Goal: Information Seeking & Learning: Find contact information

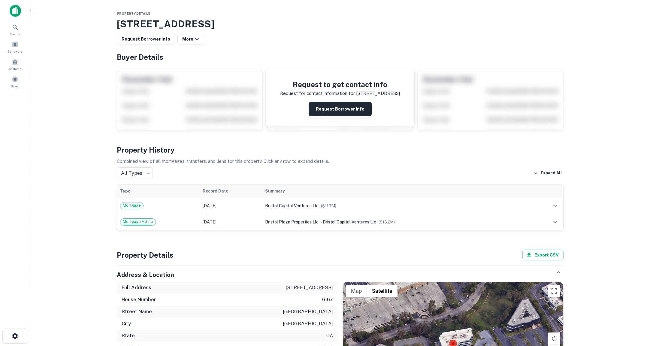
click at [339, 108] on button "Request Borrower Info" at bounding box center [340, 109] width 63 height 14
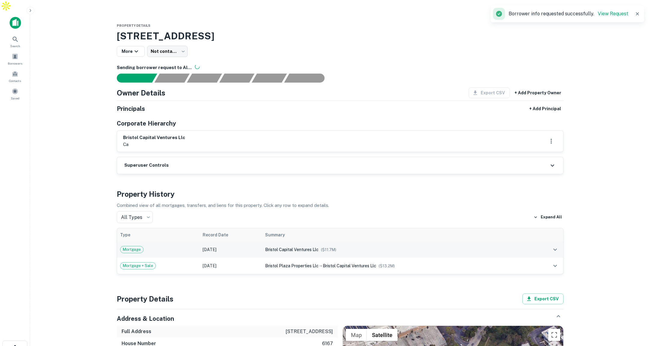
click at [191, 246] on div "Mortgage" at bounding box center [158, 249] width 77 height 7
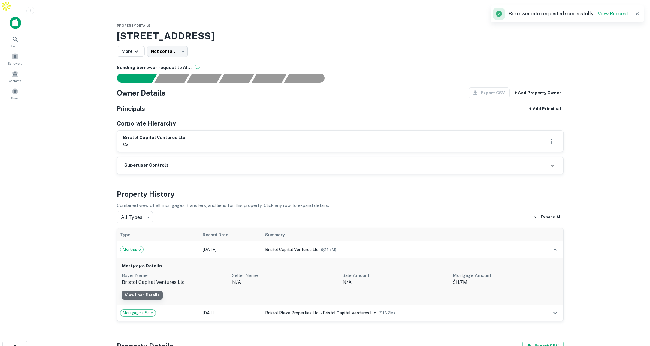
click at [154, 291] on link "View Loan Details" at bounding box center [142, 295] width 41 height 9
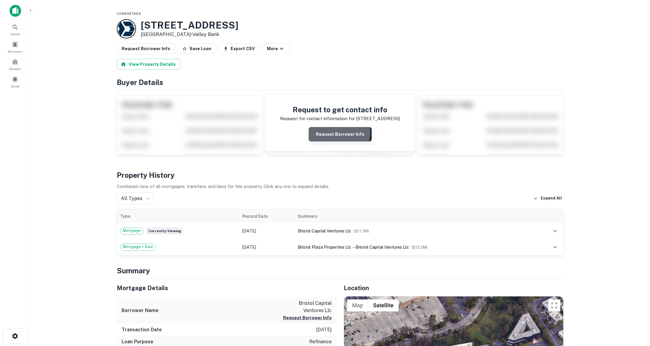
click at [339, 133] on button "Request Borrower Info" at bounding box center [340, 134] width 63 height 14
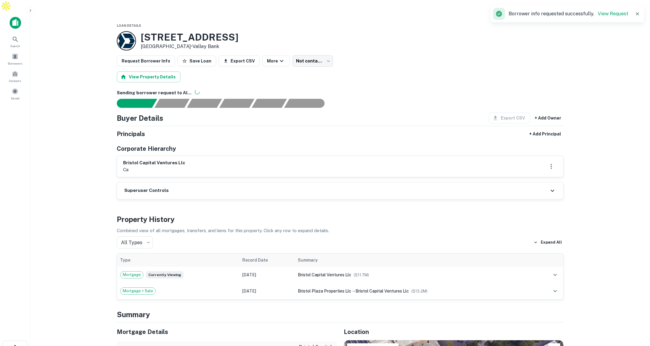
scroll to position [4, 0]
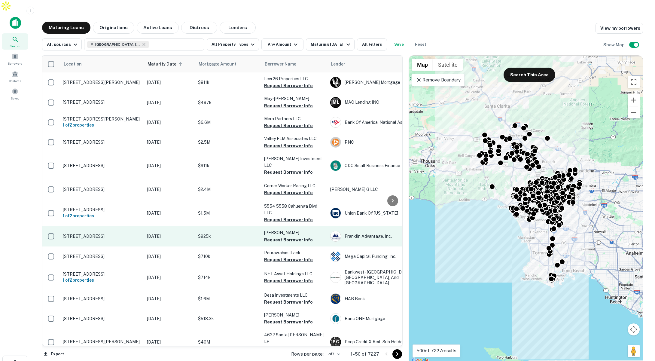
scroll to position [58, 0]
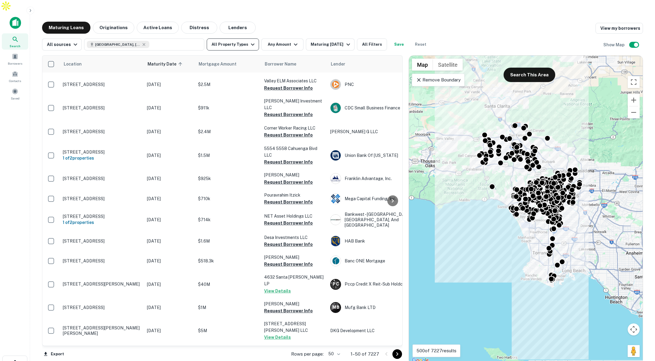
click at [234, 38] on button "All Property Types" at bounding box center [233, 44] width 52 height 12
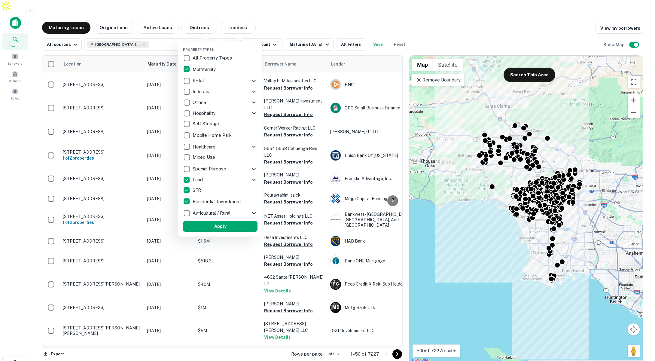
drag, startPoint x: 242, startPoint y: 224, endPoint x: 119, endPoint y: 16, distance: 242.1
click at [242, 224] on button "Apply" at bounding box center [220, 226] width 74 height 11
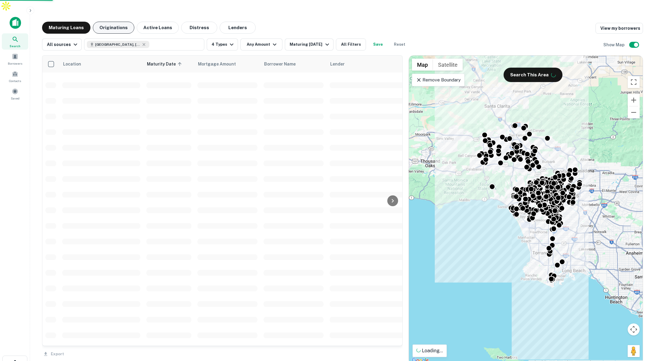
click at [118, 22] on button "Originations" at bounding box center [113, 28] width 41 height 12
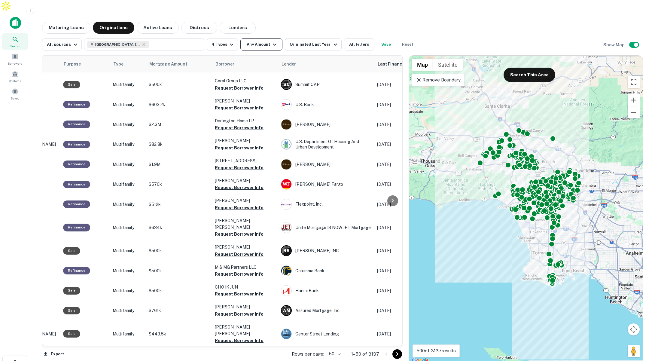
scroll to position [58, 0]
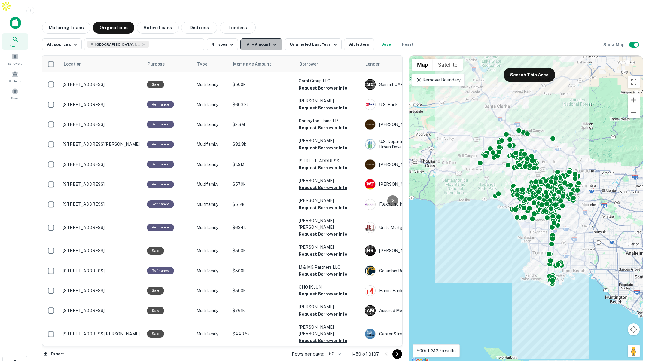
click at [257, 38] on button "Any Amount" at bounding box center [261, 44] width 42 height 12
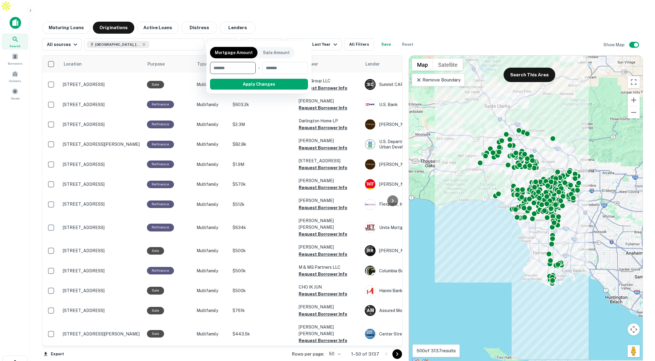
click at [232, 69] on input "number" at bounding box center [230, 68] width 41 height 12
type input "*******"
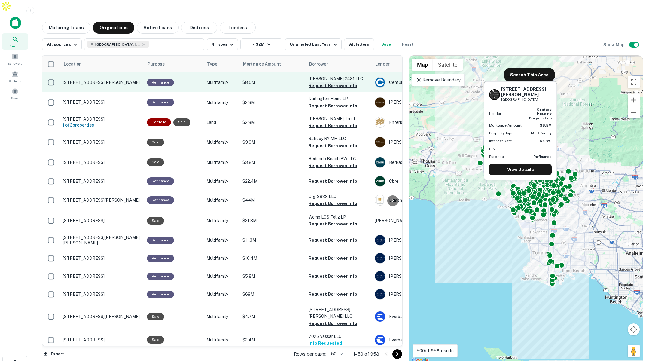
click at [324, 82] on button "Request Borrower Info" at bounding box center [332, 85] width 49 height 7
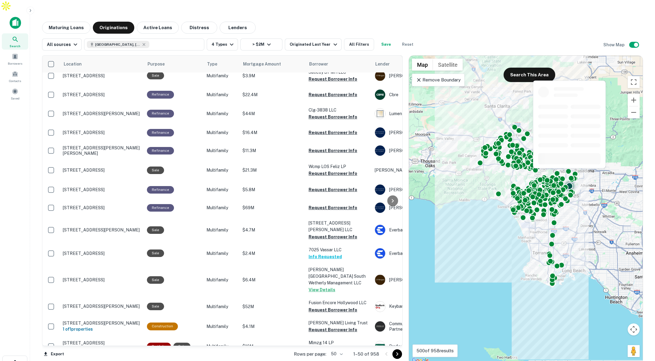
scroll to position [217, 0]
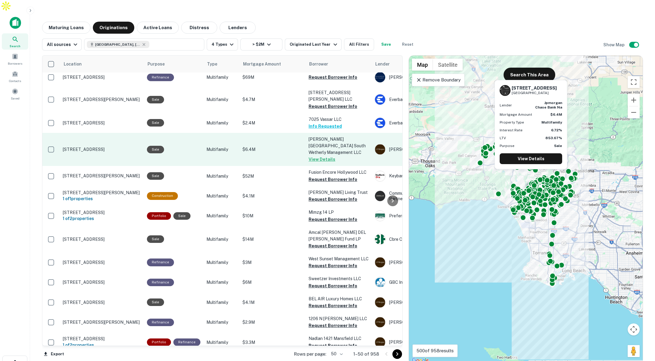
click at [196, 146] on div "Sale" at bounding box center [173, 150] width 53 height 8
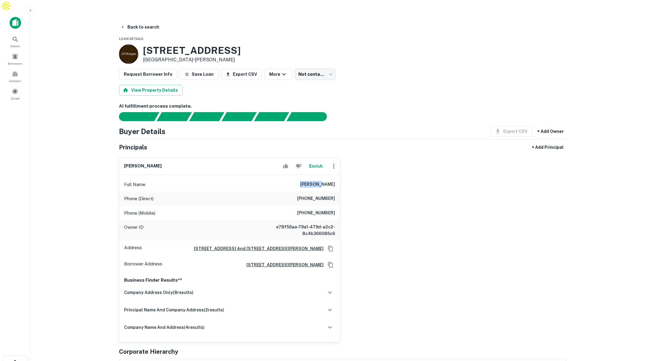
drag, startPoint x: 315, startPoint y: 172, endPoint x: 310, endPoint y: 185, distance: 14.4
click at [328, 177] on div "Full Name morris maky" at bounding box center [229, 184] width 220 height 14
drag, startPoint x: 306, startPoint y: 199, endPoint x: 342, endPoint y: 200, distance: 36.4
click at [342, 200] on div "morris maky Enrich Full Name morris maky Phone (Direct) (818) 883-9980 Phone (M…" at bounding box center [340, 248] width 452 height 190
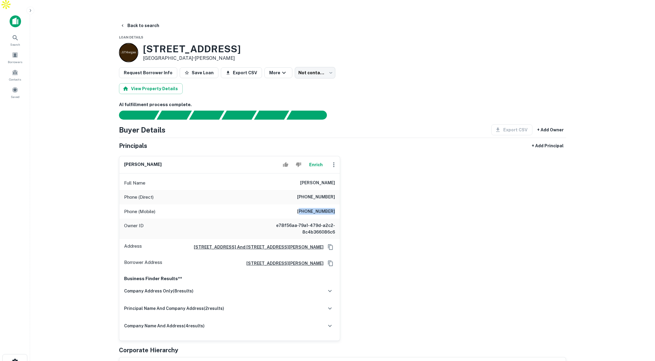
scroll to position [4, 0]
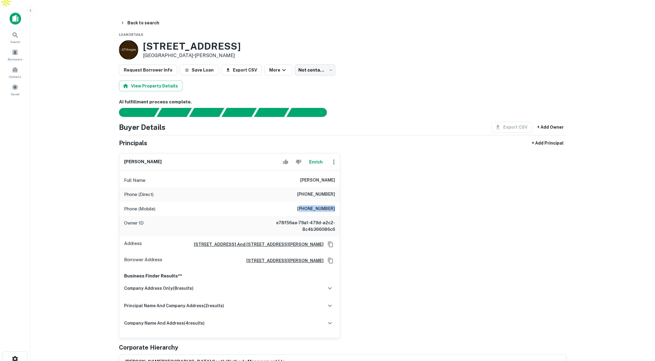
click at [302, 205] on h6 "(213) 422-7266" at bounding box center [316, 208] width 38 height 7
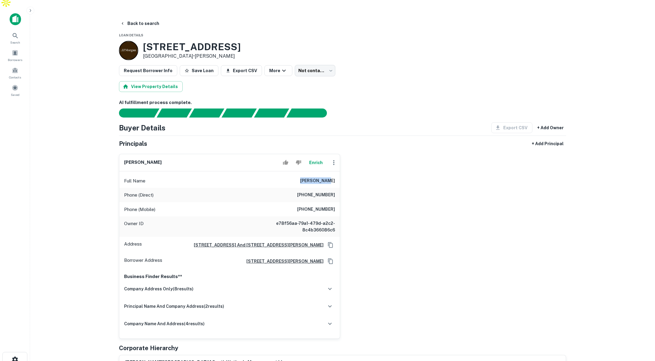
drag, startPoint x: 311, startPoint y: 168, endPoint x: 342, endPoint y: 169, distance: 30.9
click at [342, 169] on div "morris maky Enrich Full Name morris maky Phone (Direct) (818) 883-9980 Phone (M…" at bounding box center [340, 244] width 452 height 190
click at [150, 18] on button "Back to search" at bounding box center [140, 23] width 44 height 11
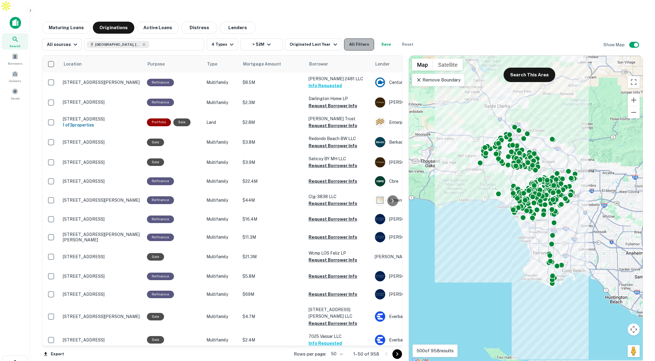
click at [358, 38] on button "All Filters" at bounding box center [359, 44] width 30 height 12
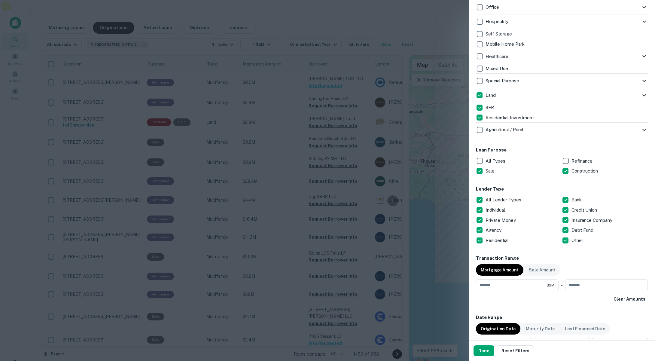
scroll to position [193, 0]
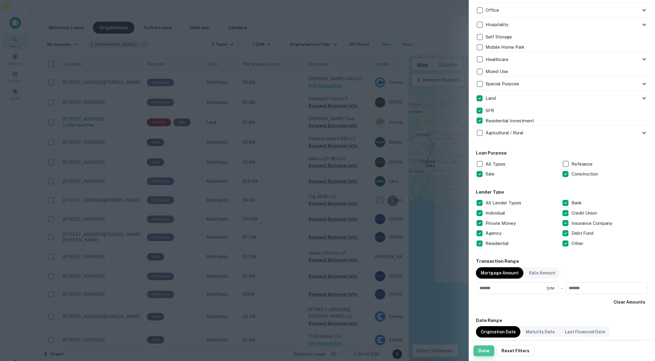
click at [484, 352] on button "Done" at bounding box center [483, 350] width 21 height 11
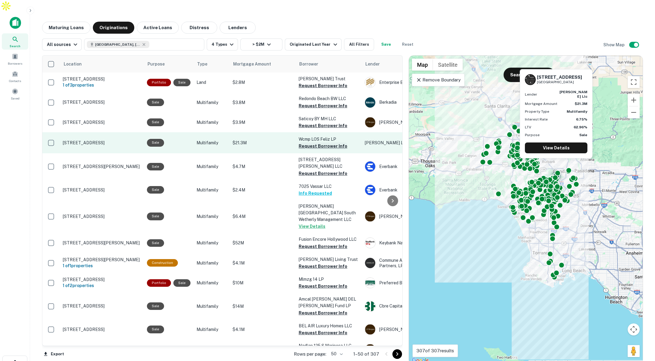
click at [317, 142] on button "Request Borrower Info" at bounding box center [323, 145] width 49 height 7
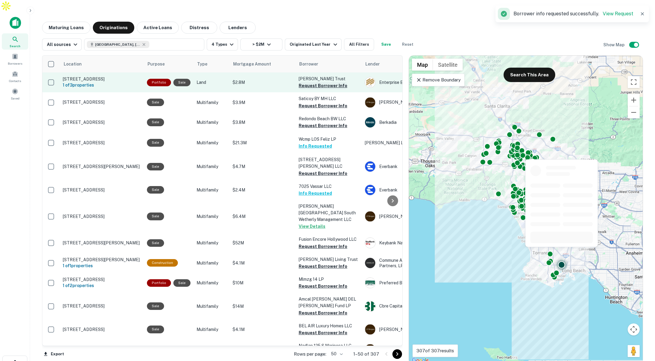
click at [326, 82] on button "Request Borrower Info" at bounding box center [323, 85] width 49 height 7
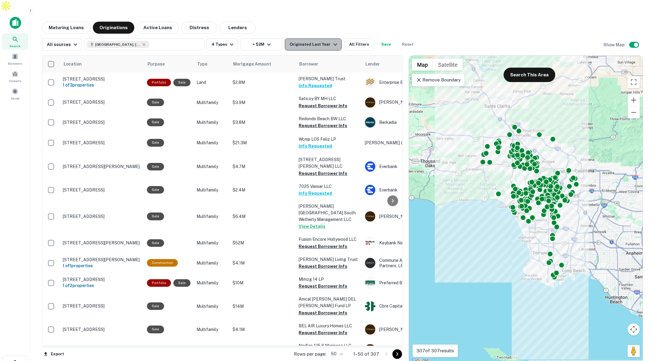
click at [320, 41] on div "Originated Last Year" at bounding box center [314, 44] width 49 height 7
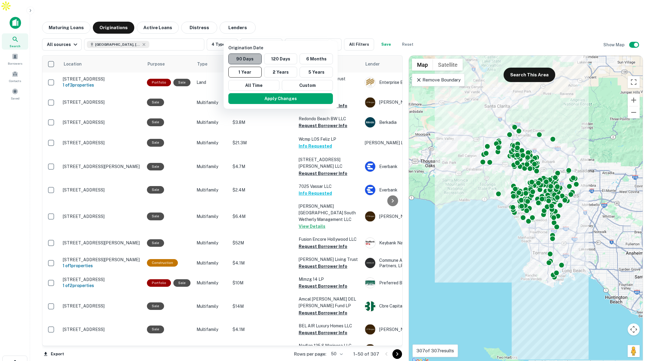
click at [243, 59] on button "90 Days" at bounding box center [244, 58] width 33 height 11
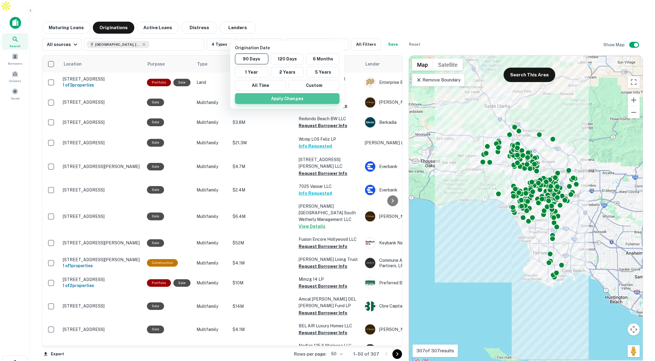
click at [290, 96] on button "Apply Changes" at bounding box center [287, 98] width 105 height 11
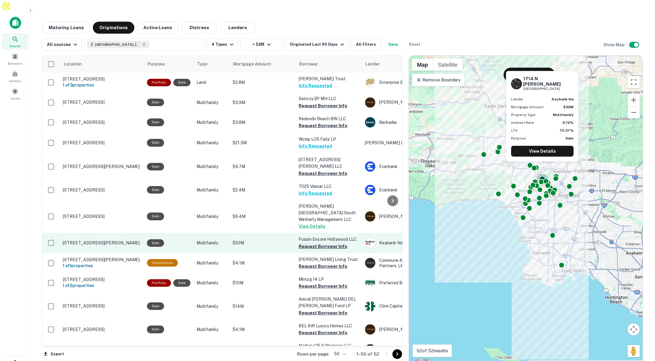
click at [305, 243] on button "Request Borrower Info" at bounding box center [323, 246] width 49 height 7
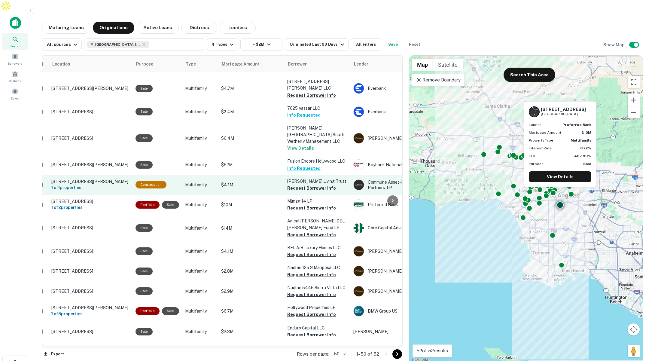
scroll to position [80, 11]
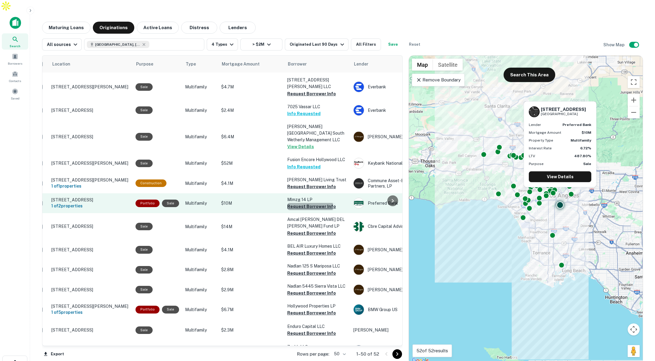
click at [301, 203] on button "Request Borrower Info" at bounding box center [311, 206] width 49 height 7
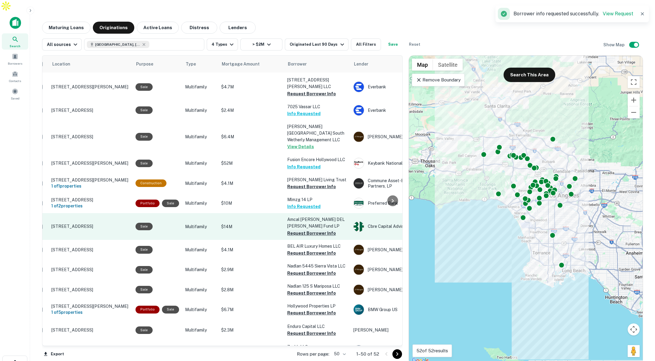
scroll to position [79, 11]
click at [296, 230] on button "Request Borrower Info" at bounding box center [311, 233] width 49 height 7
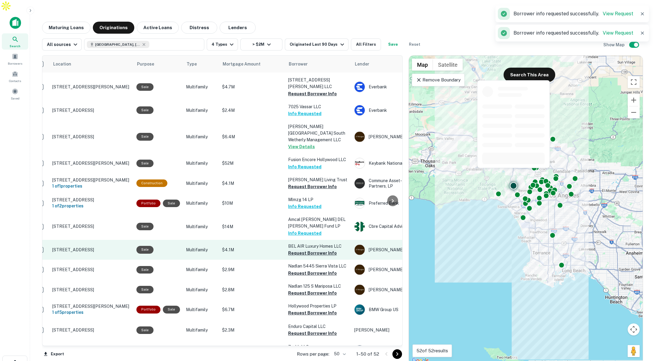
click at [296, 249] on button "Request Borrower Info" at bounding box center [312, 252] width 49 height 7
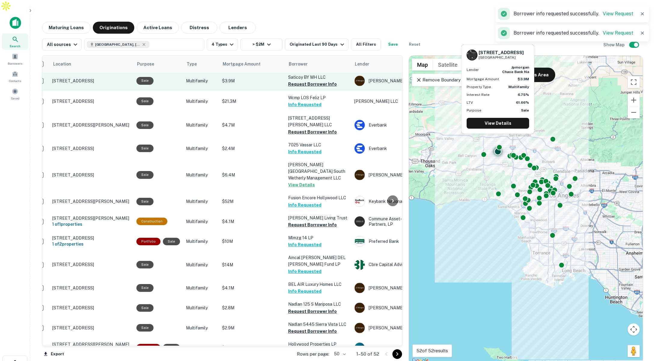
scroll to position [0, 11]
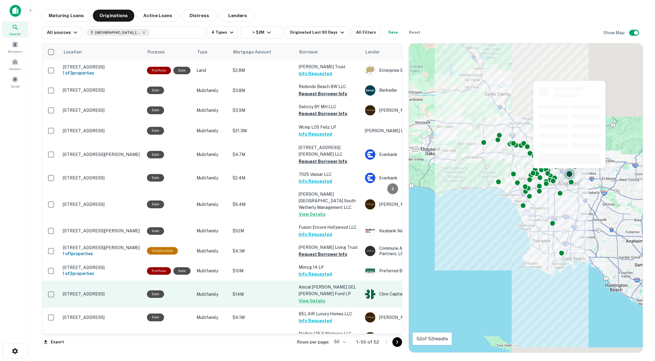
click at [186, 290] on div "Sale" at bounding box center [169, 294] width 44 height 8
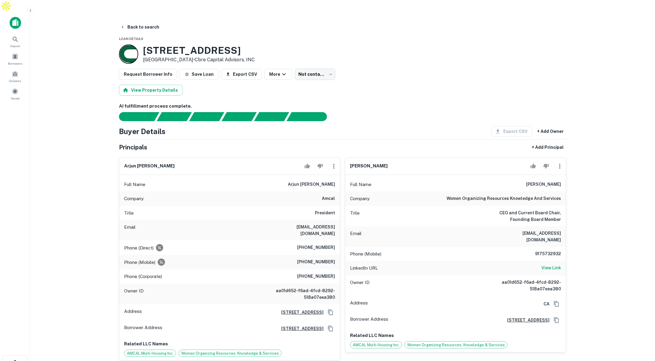
scroll to position [0, 0]
drag, startPoint x: 302, startPoint y: 172, endPoint x: 329, endPoint y: 174, distance: 27.1
click at [330, 181] on h6 "arjun nagarkatti" at bounding box center [311, 184] width 47 height 7
drag, startPoint x: 288, startPoint y: 216, endPoint x: 328, endPoint y: 217, distance: 40.0
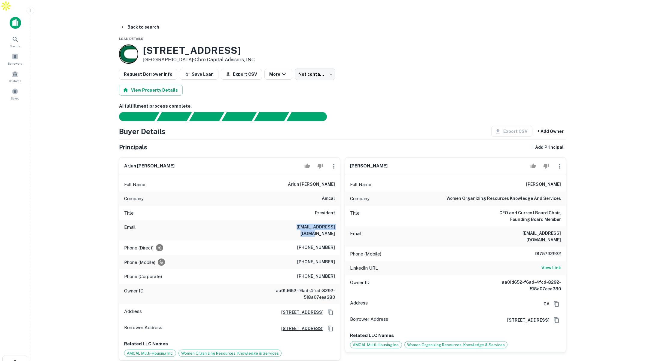
click at [328, 223] on h6 "arjun@amcalhousing.com" at bounding box center [299, 229] width 72 height 13
drag, startPoint x: 475, startPoint y: 185, endPoint x: 560, endPoint y: 181, distance: 85.7
click at [560, 191] on div "Company women organizing resources knowledge and services" at bounding box center [455, 198] width 220 height 14
drag, startPoint x: 538, startPoint y: 170, endPoint x: 564, endPoint y: 172, distance: 25.9
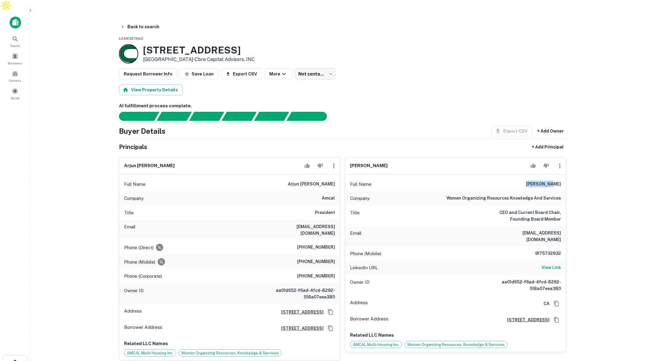
click at [564, 177] on div "Full Name mary wagle" at bounding box center [455, 184] width 220 height 14
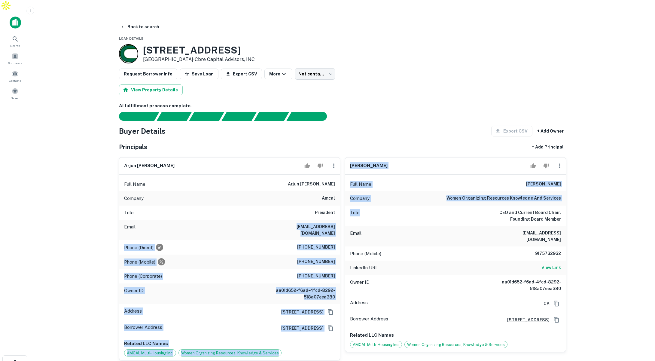
drag, startPoint x: 296, startPoint y: 215, endPoint x: 360, endPoint y: 213, distance: 64.9
click at [344, 212] on div "arjun nagarkatti Full Name arjun nagarkatti Company amcal Title President Email…" at bounding box center [340, 256] width 452 height 208
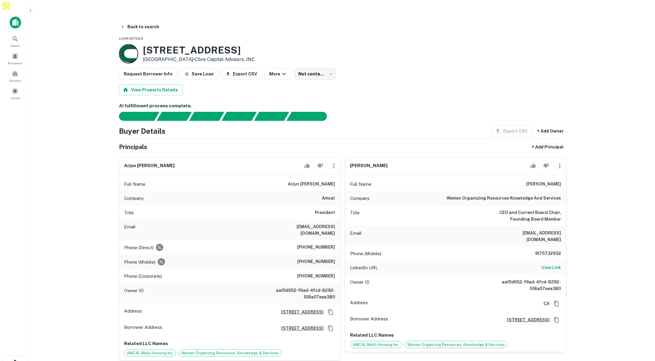
click at [506, 226] on div "Email maryjanewagle@gmail.com" at bounding box center [455, 236] width 220 height 20
click at [138, 22] on button "Back to search" at bounding box center [140, 27] width 44 height 11
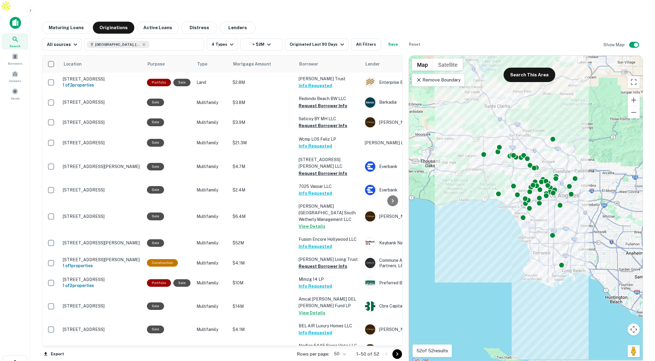
click at [447, 76] on p "Remove Boundary" at bounding box center [438, 79] width 45 height 7
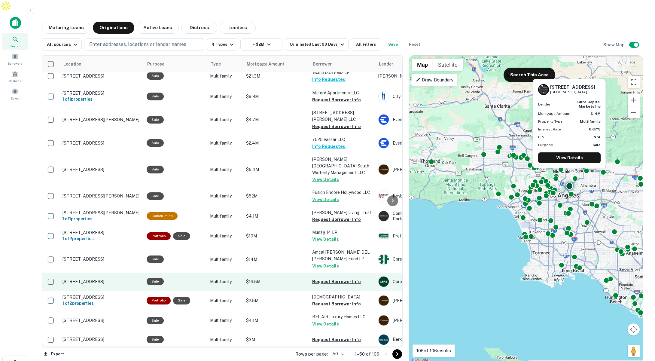
scroll to position [245, 2]
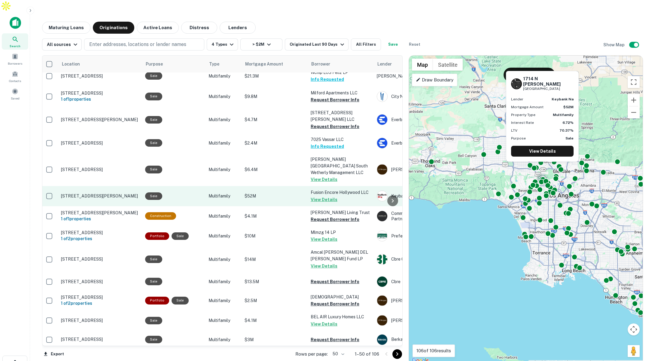
click at [272, 193] on p "$52M" at bounding box center [274, 196] width 60 height 7
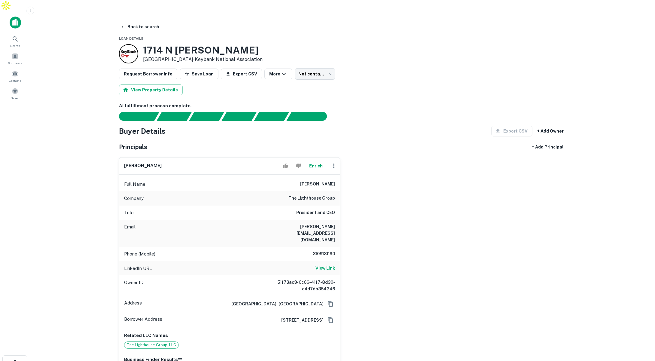
scroll to position [3, 0]
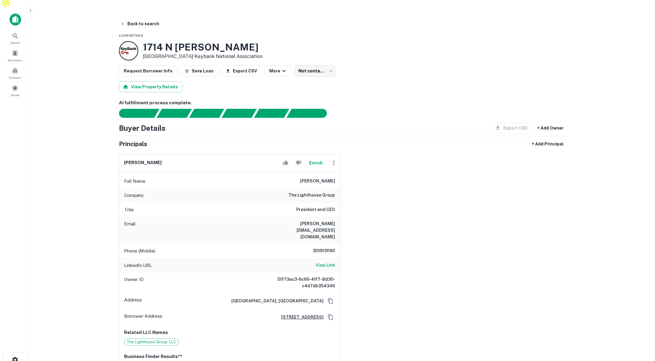
click at [31, 11] on icon "button" at bounding box center [30, 10] width 5 height 5
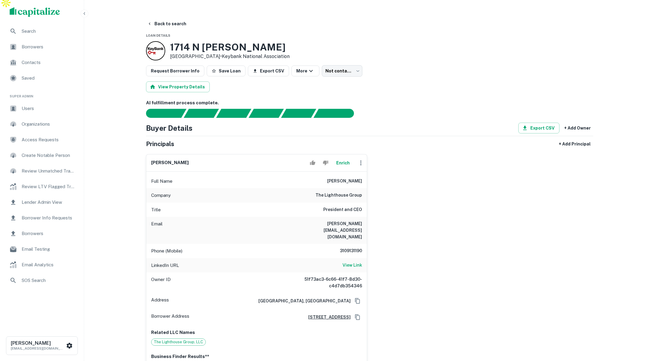
click at [43, 232] on span "Borrowers" at bounding box center [49, 233] width 54 height 7
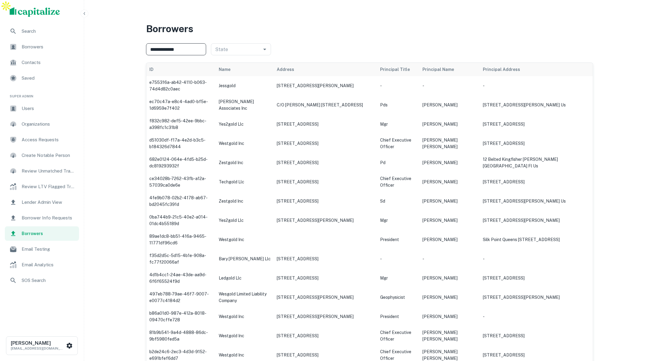
type input "**********"
click at [44, 281] on span "SOS Search" at bounding box center [49, 280] width 54 height 7
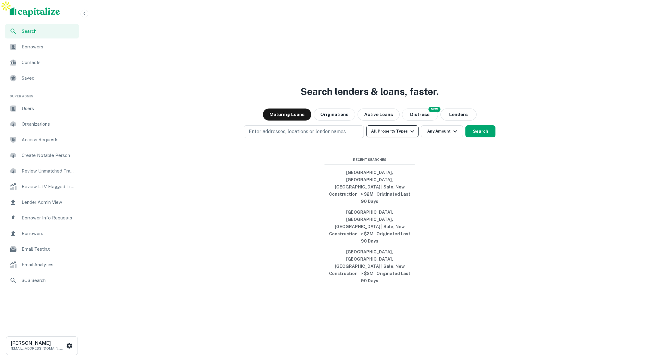
scroll to position [1, 0]
click at [83, 15] on icon "button" at bounding box center [84, 13] width 5 height 5
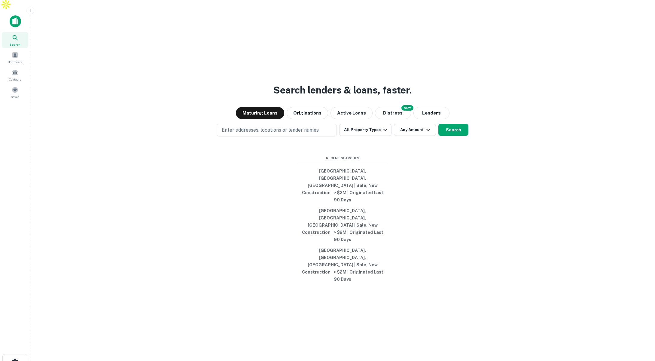
scroll to position [2, 0]
click at [308, 118] on button "Originations" at bounding box center [307, 112] width 41 height 12
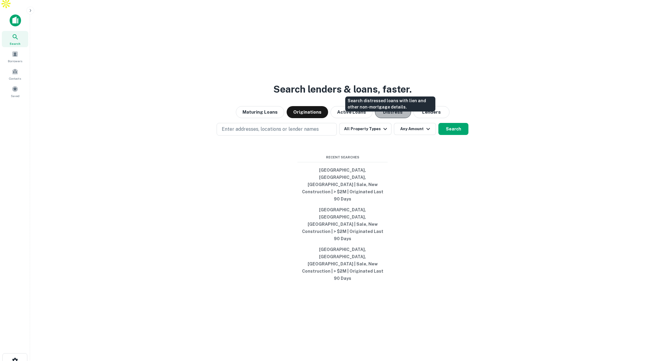
click at [388, 118] on button "Distress" at bounding box center [393, 112] width 36 height 12
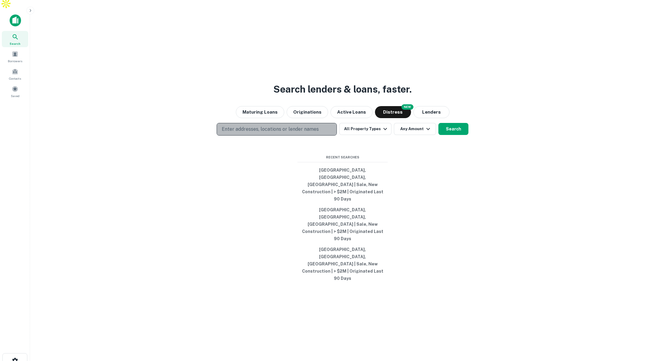
click at [298, 133] on p "Enter addresses, locations or lender names" at bounding box center [270, 129] width 97 height 7
type input "****"
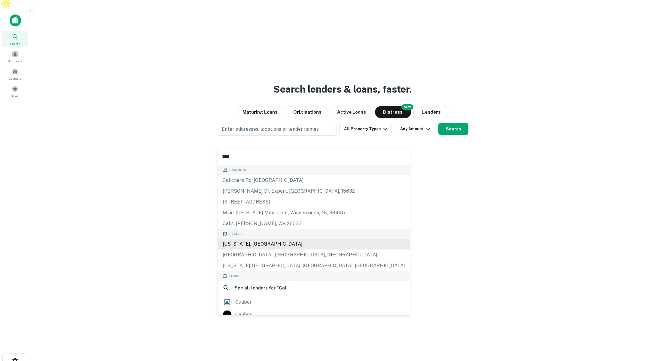
click at [264, 242] on div "California, USA" at bounding box center [314, 243] width 192 height 11
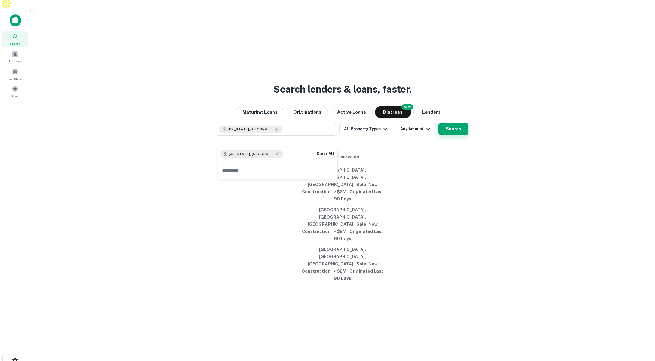
click at [455, 135] on button "Search" at bounding box center [453, 129] width 30 height 12
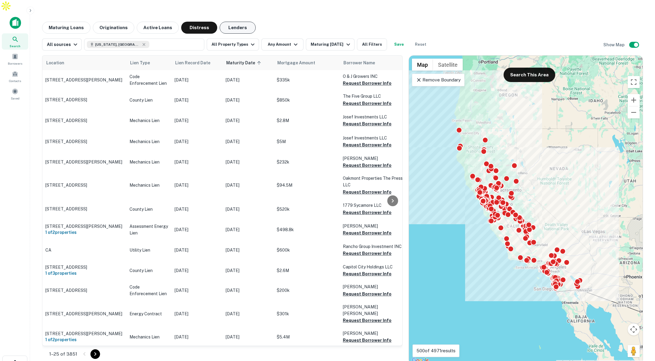
click at [229, 22] on button "Lenders" at bounding box center [238, 28] width 36 height 12
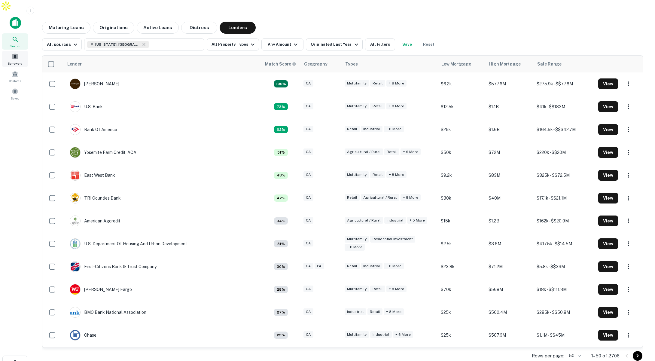
click at [15, 53] on span at bounding box center [15, 56] width 7 height 7
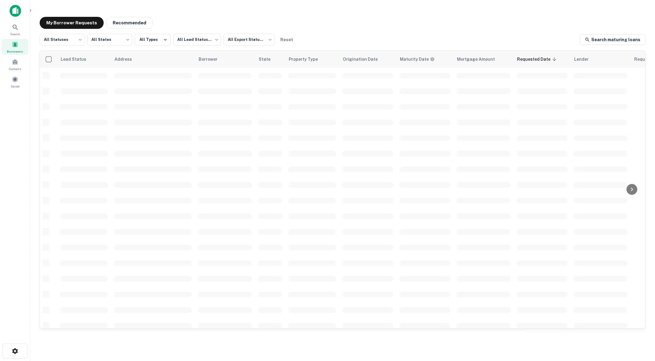
click at [32, 10] on icon "button" at bounding box center [30, 10] width 5 height 5
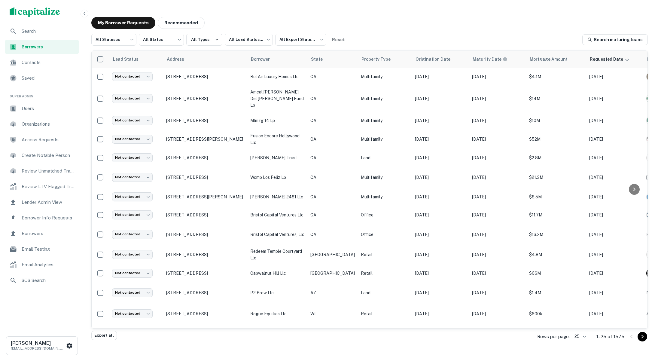
click at [44, 109] on span "Users" at bounding box center [49, 108] width 54 height 7
